Goal: Find specific page/section: Find specific page/section

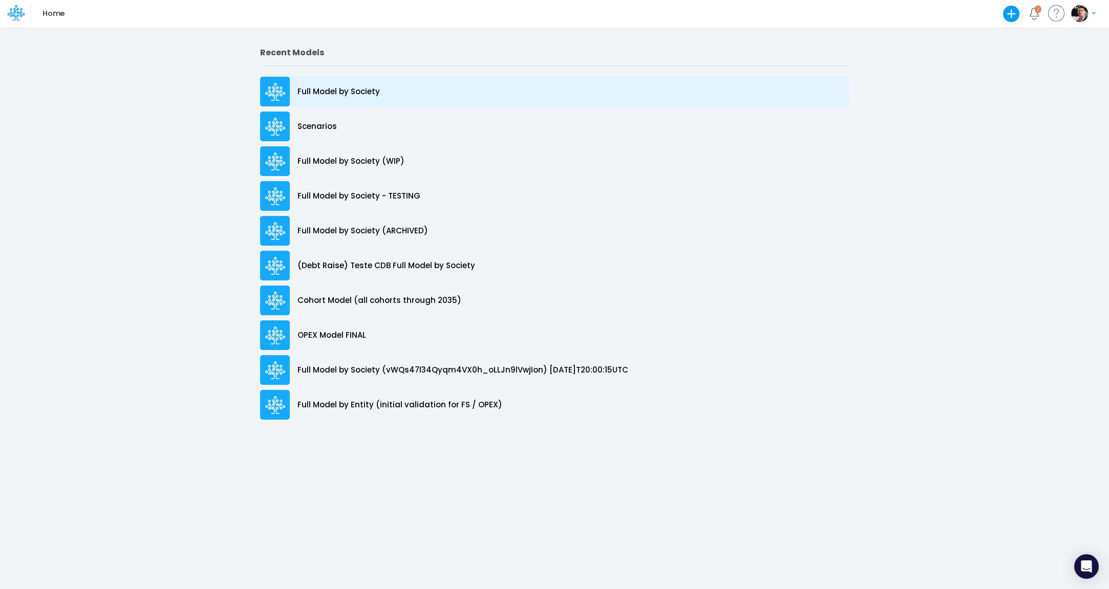
click at [336, 90] on p "Full Model by Society" at bounding box center [338, 92] width 82 height 12
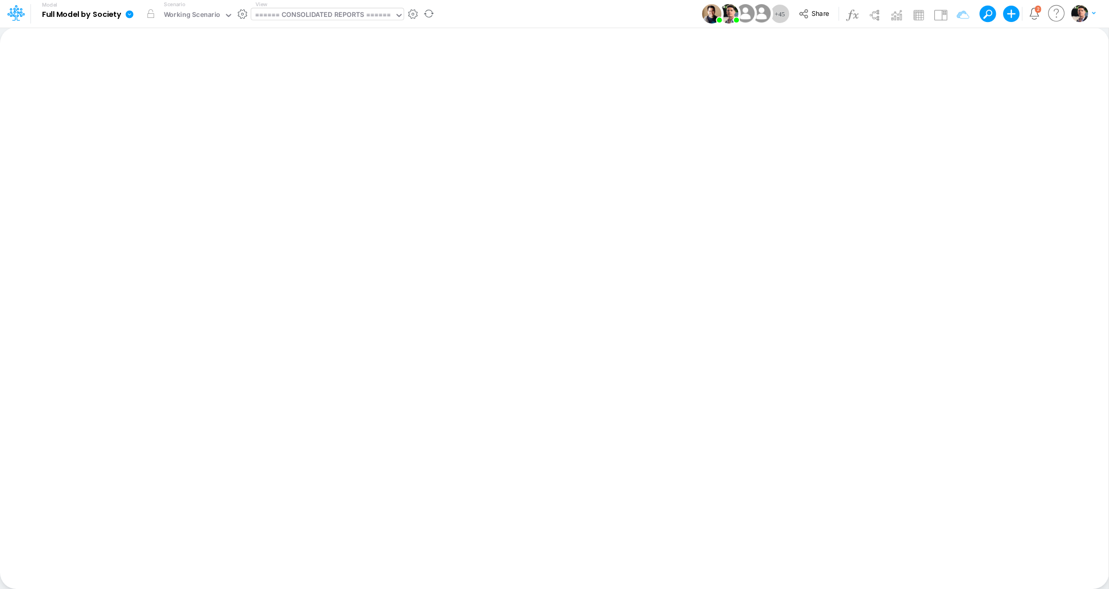
click at [328, 15] on div "====== CONSOLIDATED REPORTS ======" at bounding box center [323, 16] width 136 height 12
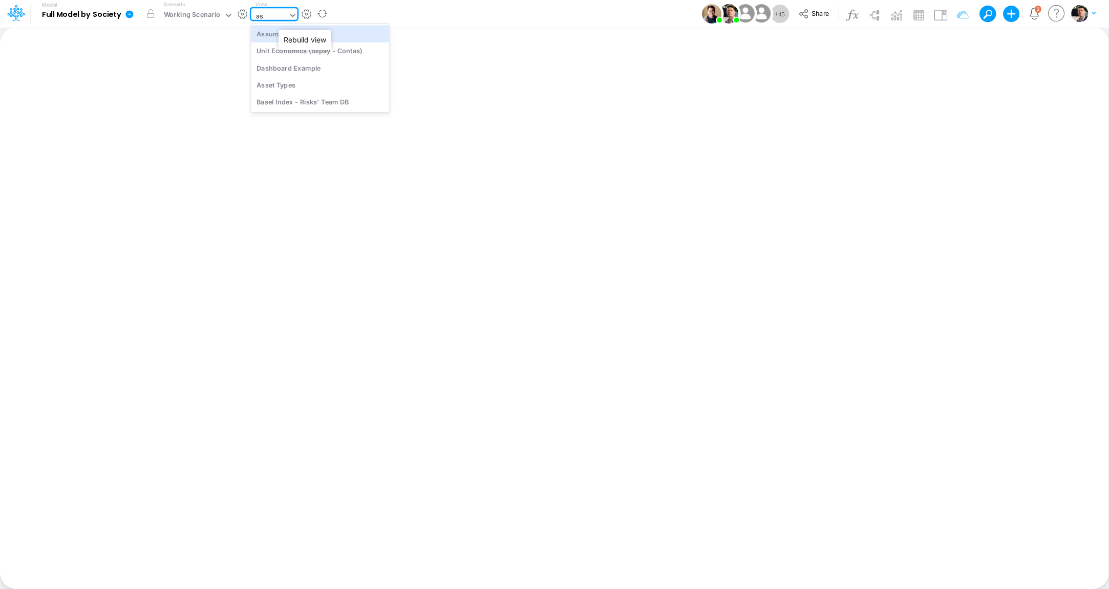
type input "ass"
click at [267, 39] on div "Assumptions" at bounding box center [320, 33] width 138 height 17
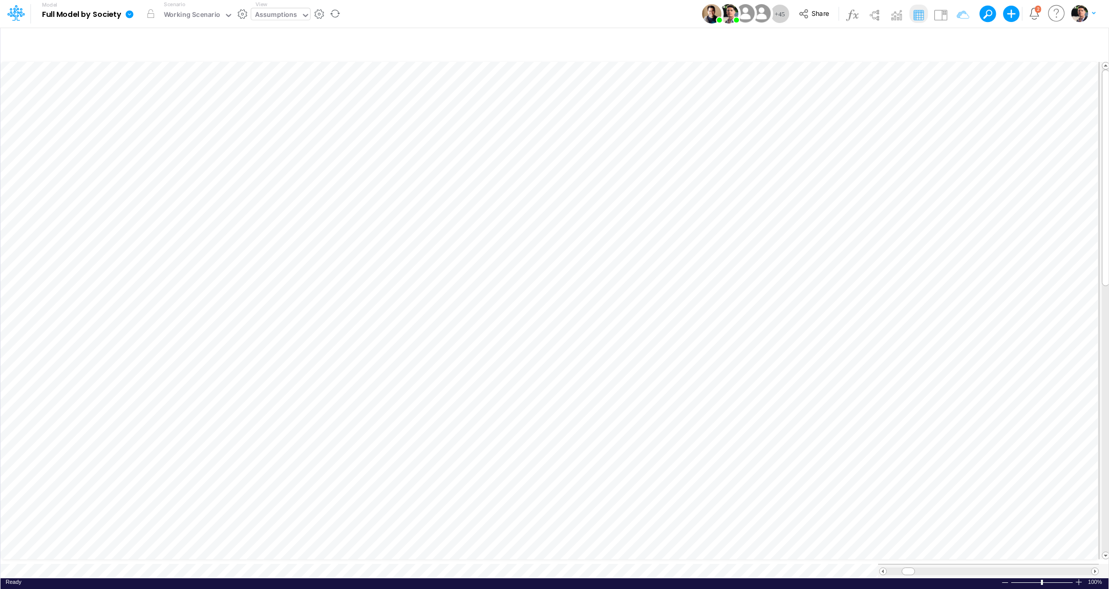
click at [127, 17] on icon at bounding box center [129, 14] width 8 height 8
click at [178, 110] on button "View model info" at bounding box center [181, 106] width 110 height 16
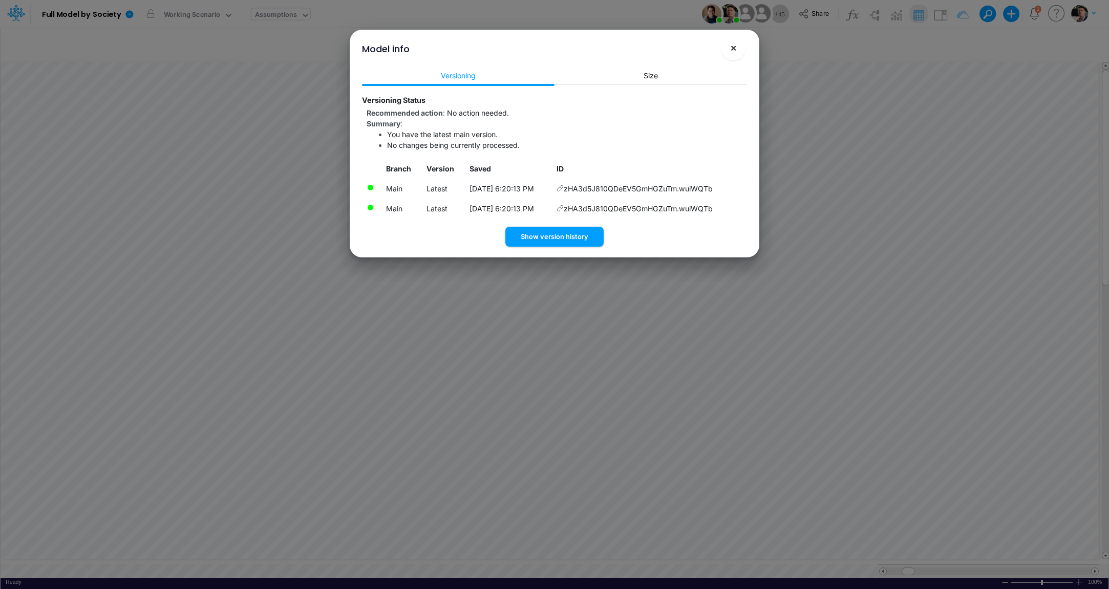
click at [731, 52] on span "×" at bounding box center [733, 47] width 7 height 12
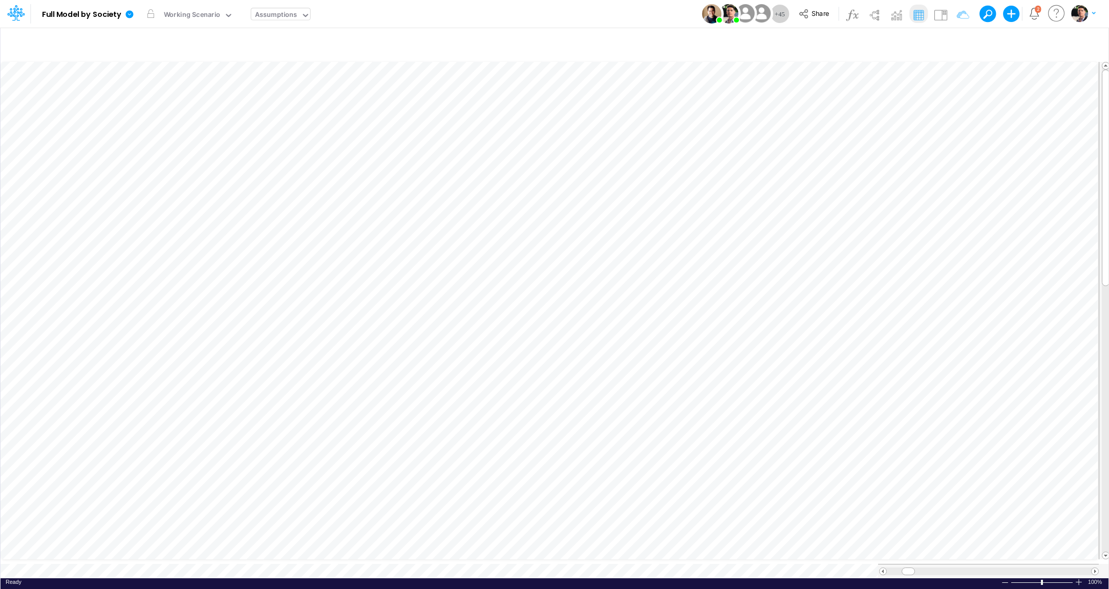
scroll to position [4, 11]
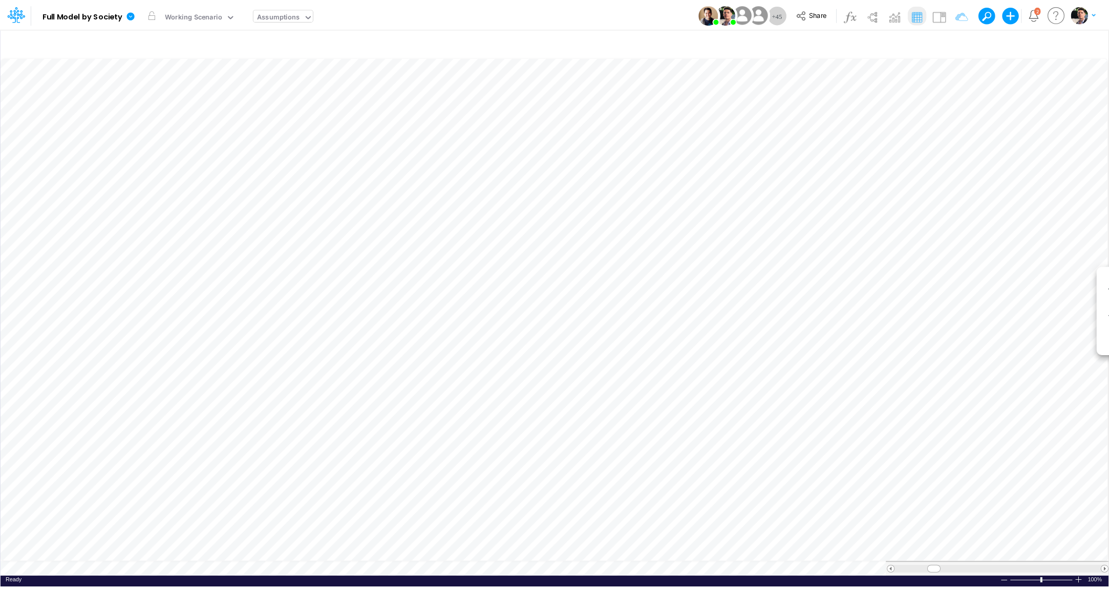
scroll to position [4, 11]
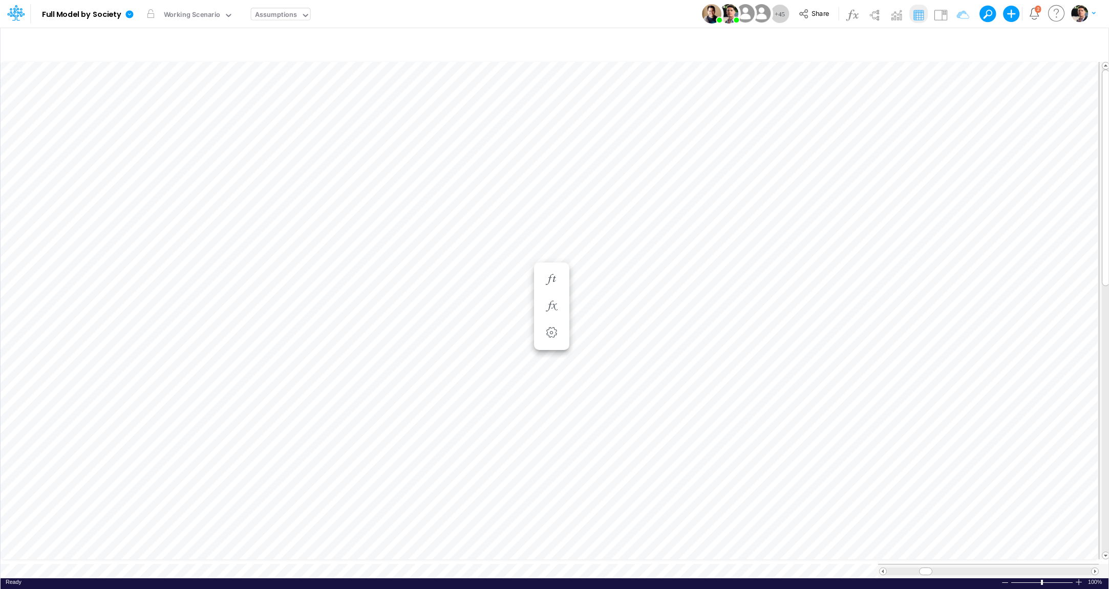
click at [261, 17] on div "Assumptions" at bounding box center [276, 16] width 42 height 12
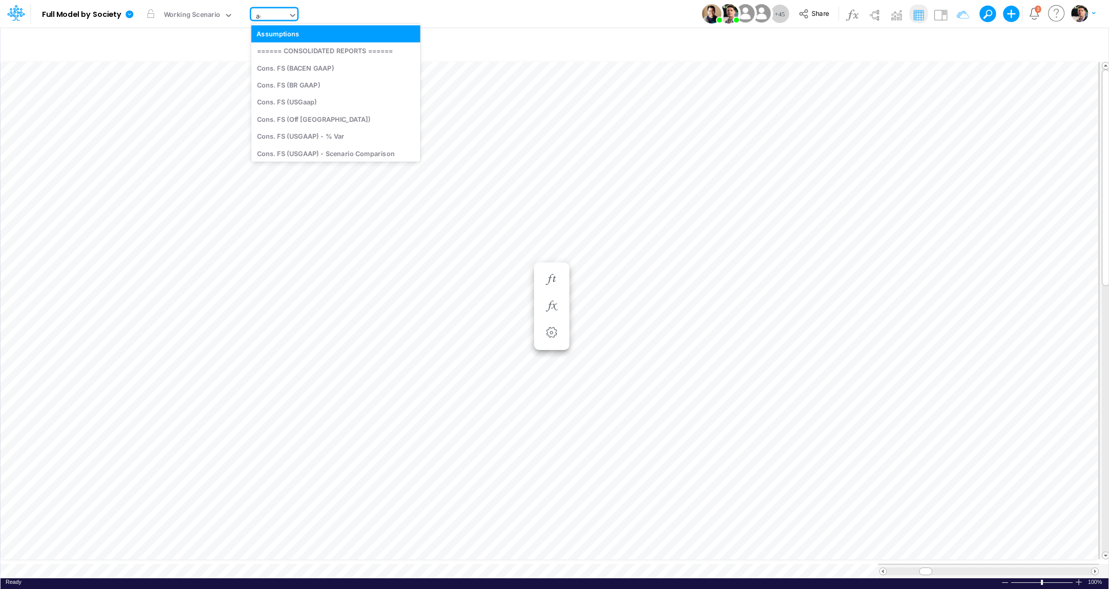
type input "adv"
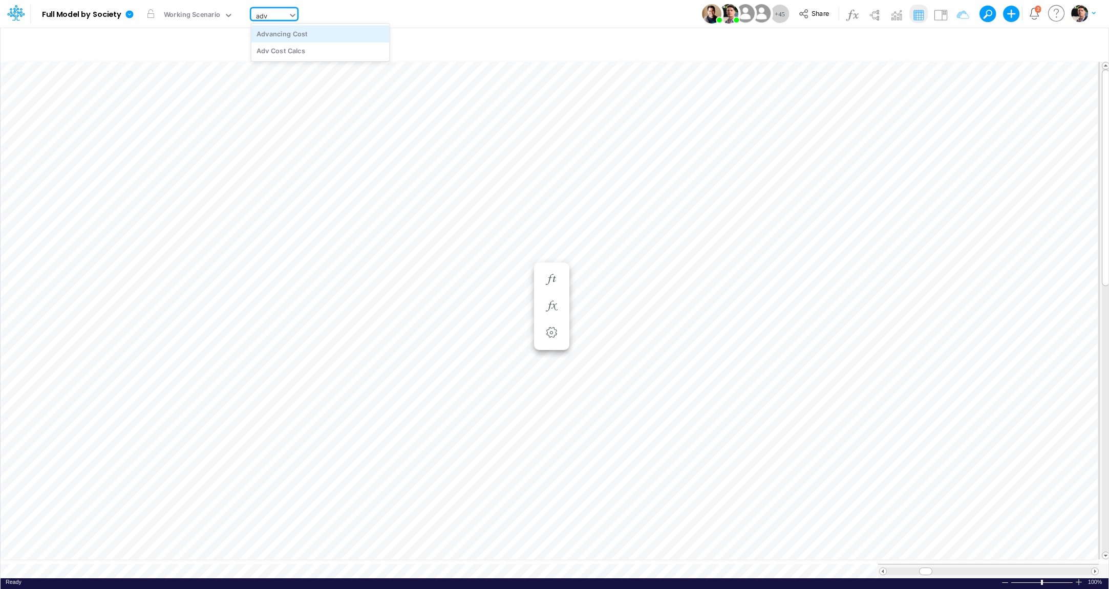
click at [312, 37] on div "Advancing Cost" at bounding box center [320, 33] width 138 height 17
